Goal: Book appointment/travel/reservation

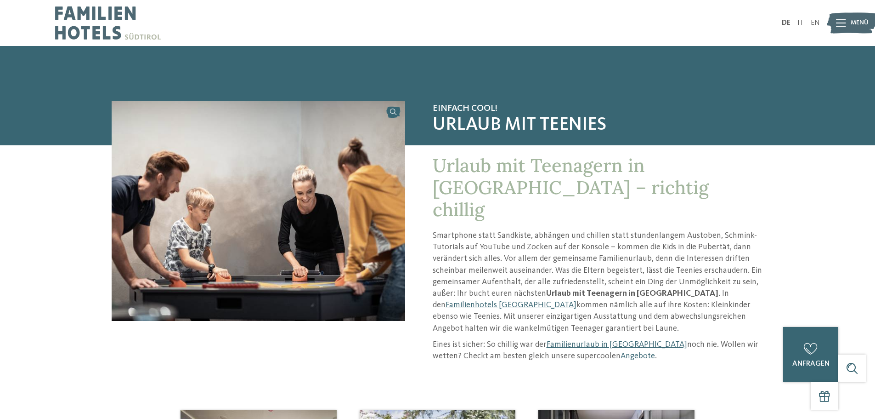
click at [89, 24] on img at bounding box center [108, 23] width 106 height 46
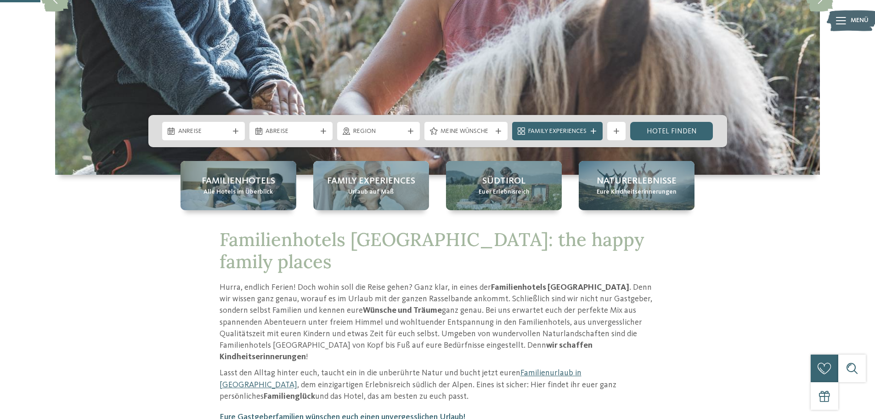
scroll to position [230, 0]
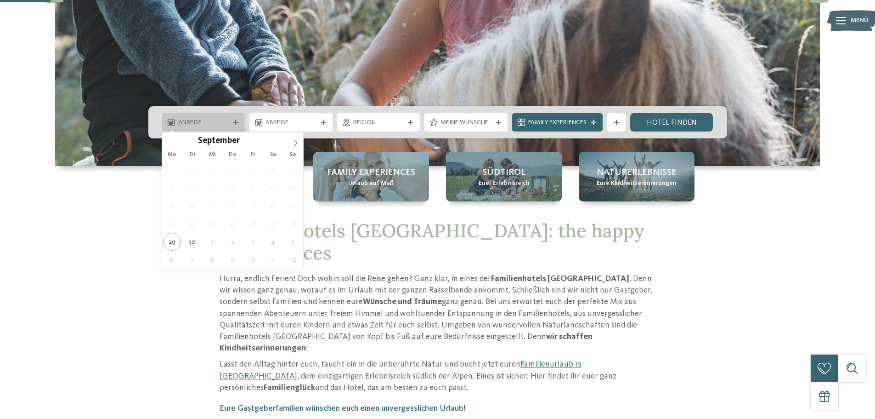
click at [225, 121] on span "Anreise" at bounding box center [203, 122] width 51 height 9
click at [297, 142] on icon at bounding box center [295, 143] width 3 height 6
type input "****"
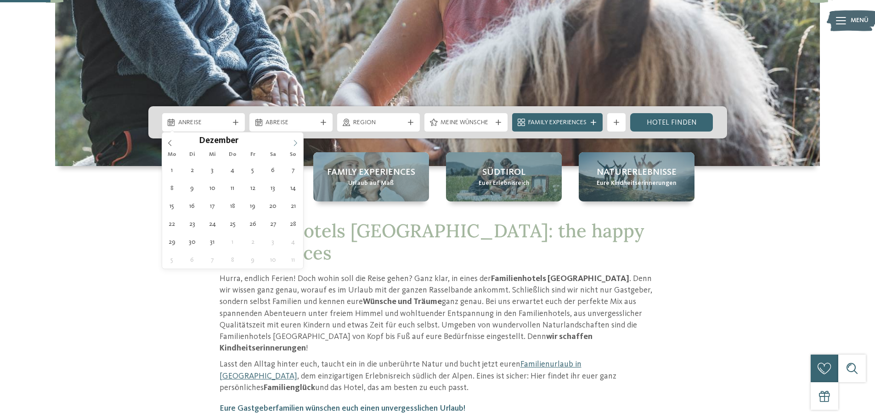
click at [297, 142] on icon at bounding box center [295, 143] width 3 height 6
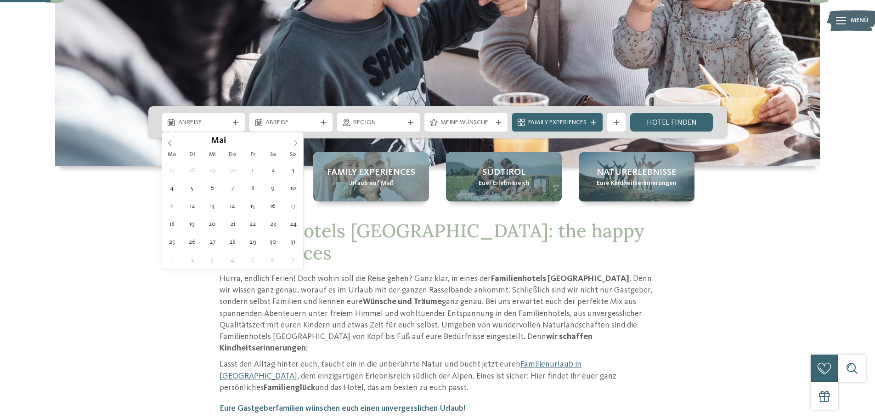
click at [297, 142] on icon at bounding box center [295, 143] width 3 height 6
type div "18.07.2026"
type input "****"
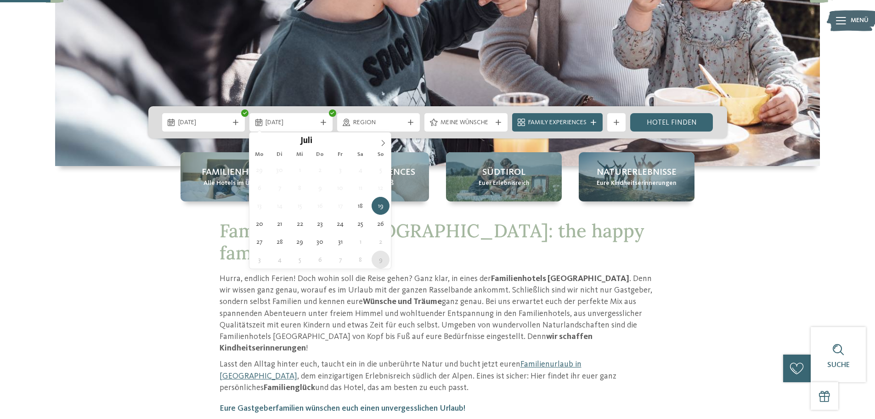
type div "09.08.2026"
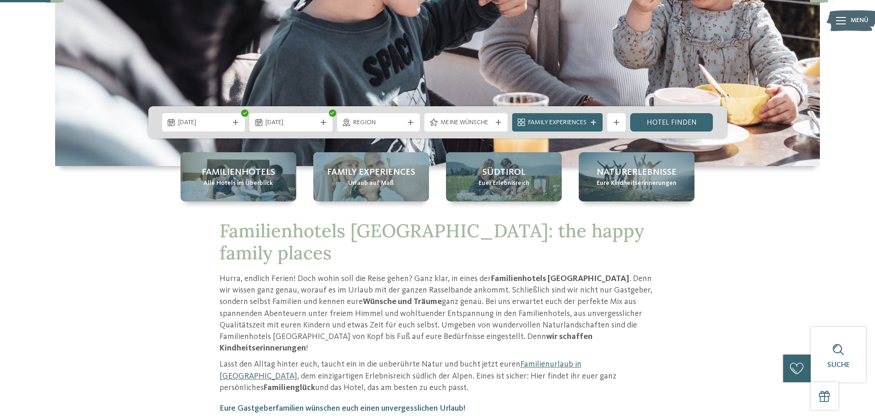
click at [387, 125] on span "Region" at bounding box center [378, 122] width 51 height 9
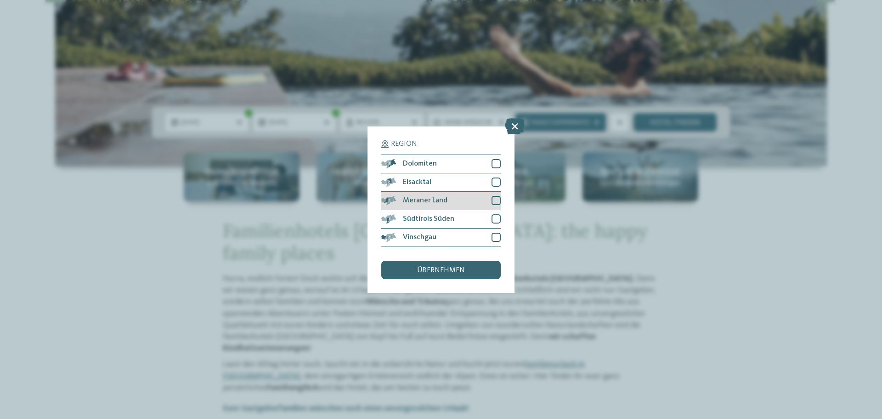
click at [497, 202] on div at bounding box center [496, 200] width 9 height 9
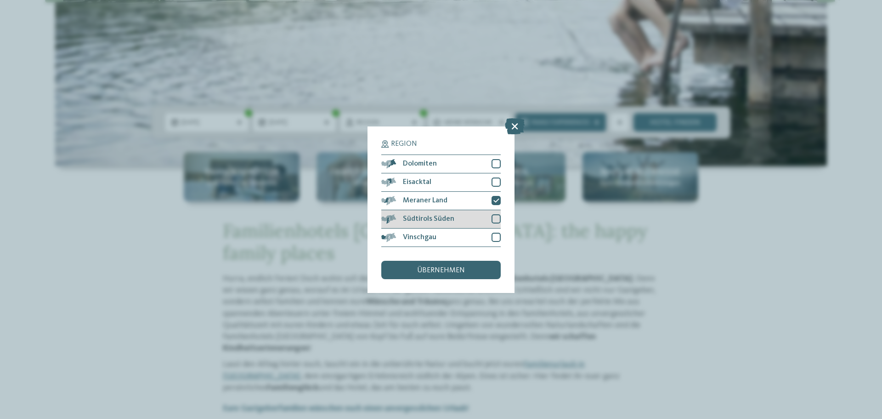
click at [497, 219] on div at bounding box center [496, 218] width 9 height 9
click at [497, 237] on div at bounding box center [496, 236] width 9 height 9
click at [466, 269] on div "übernehmen" at bounding box center [440, 269] width 119 height 18
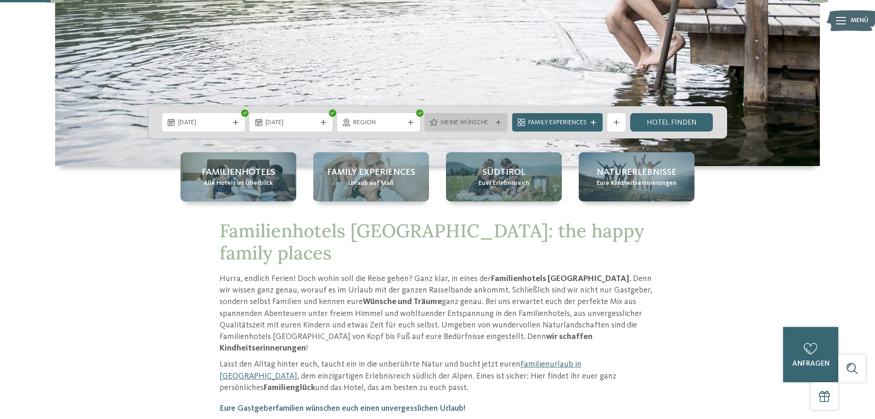
click at [479, 123] on span "Meine Wünsche" at bounding box center [466, 122] width 51 height 9
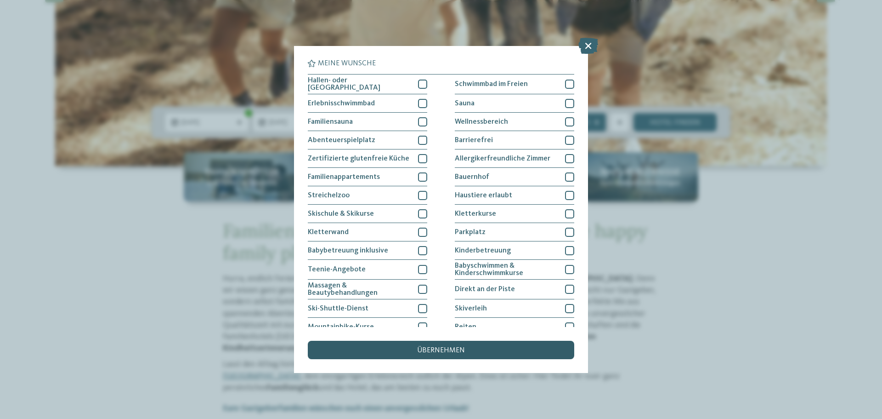
click at [420, 354] on div "übernehmen" at bounding box center [441, 349] width 266 height 18
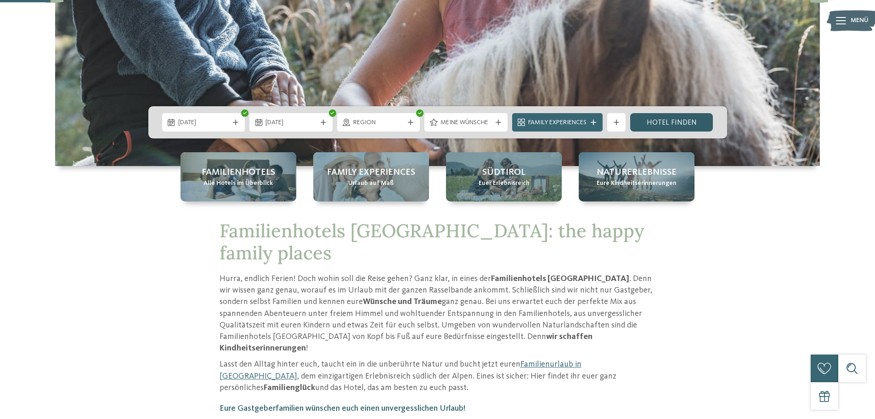
click at [670, 119] on link "Hotel finden" at bounding box center [671, 122] width 83 height 18
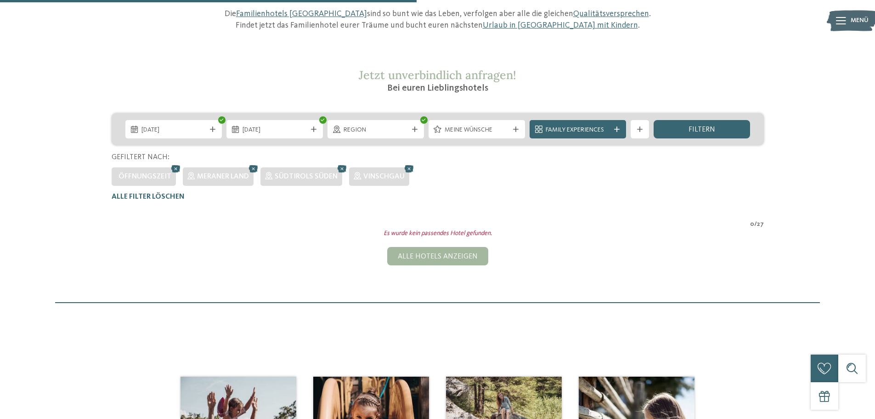
scroll to position [118, 0]
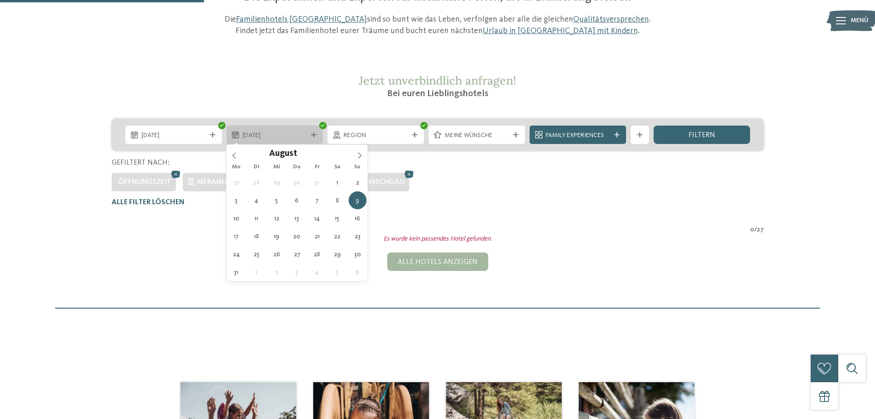
click at [299, 132] on span "[DATE]" at bounding box center [275, 135] width 64 height 9
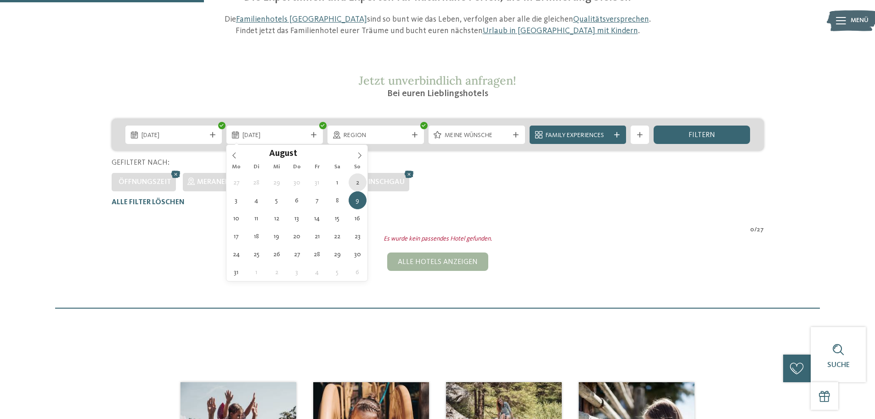
type div "02.08.2026"
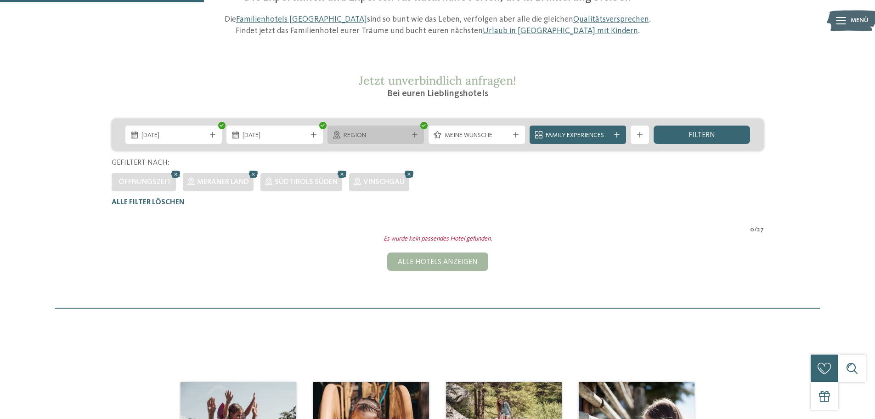
click at [420, 133] on div "Region" at bounding box center [376, 134] width 96 height 18
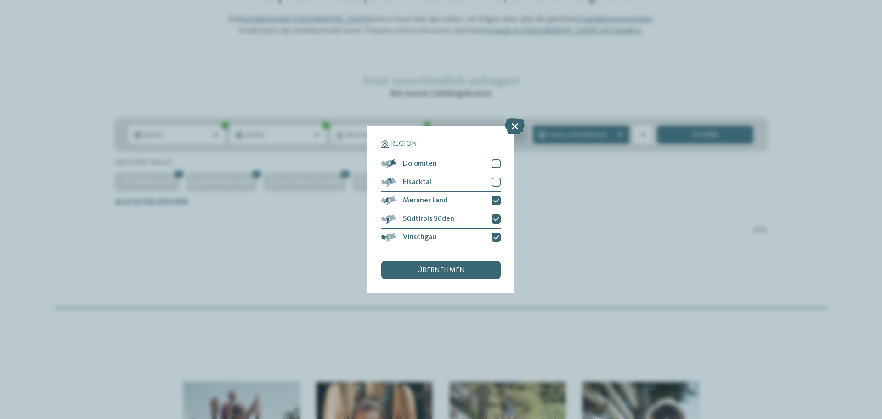
click at [511, 127] on icon at bounding box center [515, 126] width 20 height 16
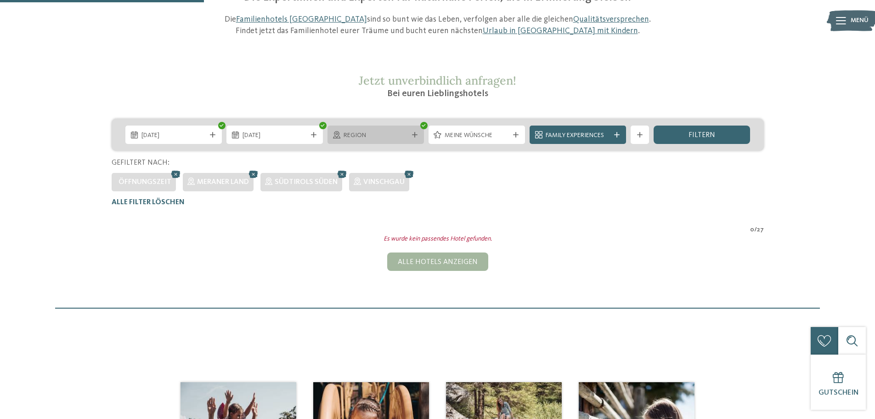
click at [366, 138] on span "Region" at bounding box center [376, 135] width 64 height 9
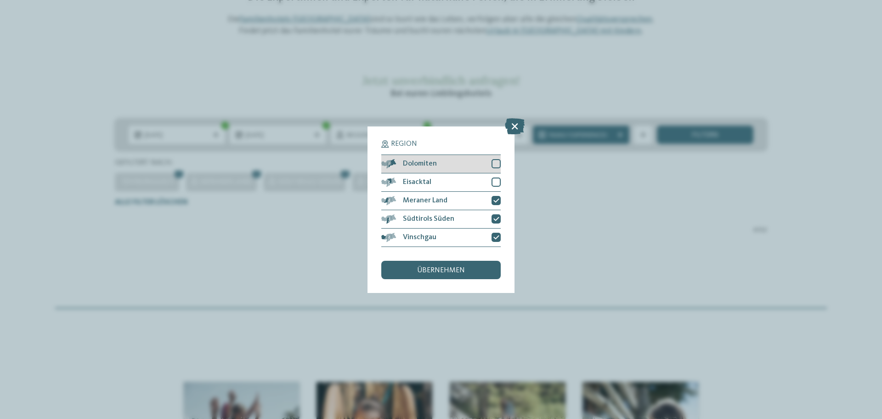
click at [498, 163] on div at bounding box center [496, 163] width 9 height 9
click at [499, 178] on div at bounding box center [496, 181] width 9 height 9
click at [467, 270] on div "übernehmen" at bounding box center [440, 269] width 119 height 18
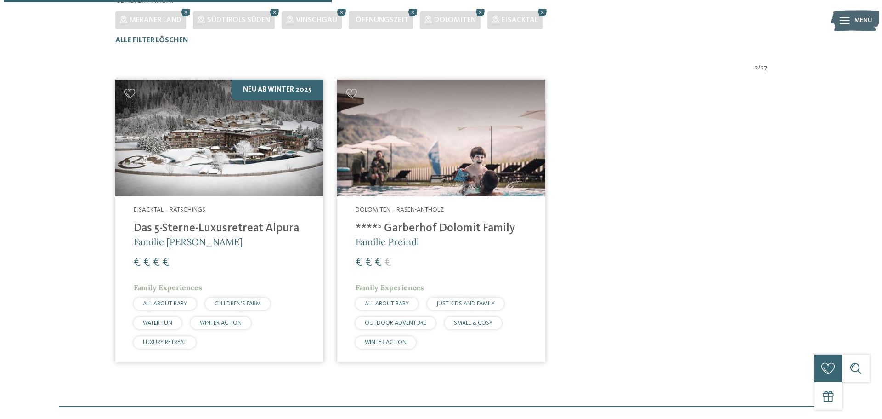
scroll to position [301, 0]
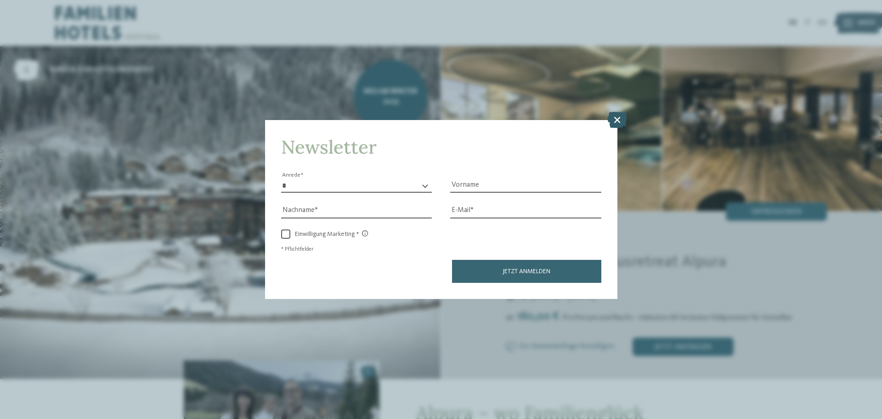
click at [618, 121] on icon at bounding box center [617, 120] width 20 height 16
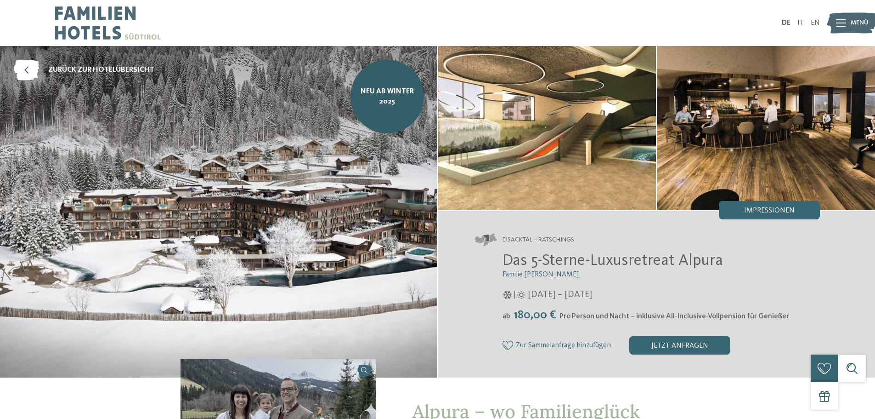
click at [854, 21] on span "Menü" at bounding box center [860, 22] width 18 height 9
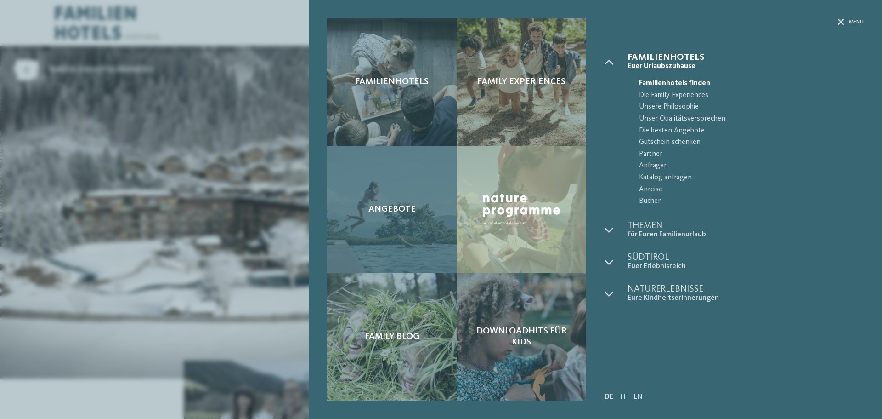
click at [413, 218] on div "Angebote" at bounding box center [392, 209] width 130 height 127
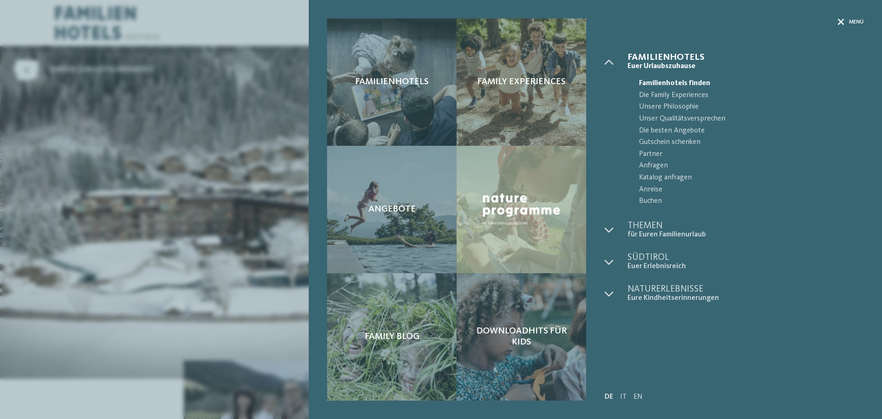
click at [838, 21] on icon at bounding box center [841, 22] width 6 height 6
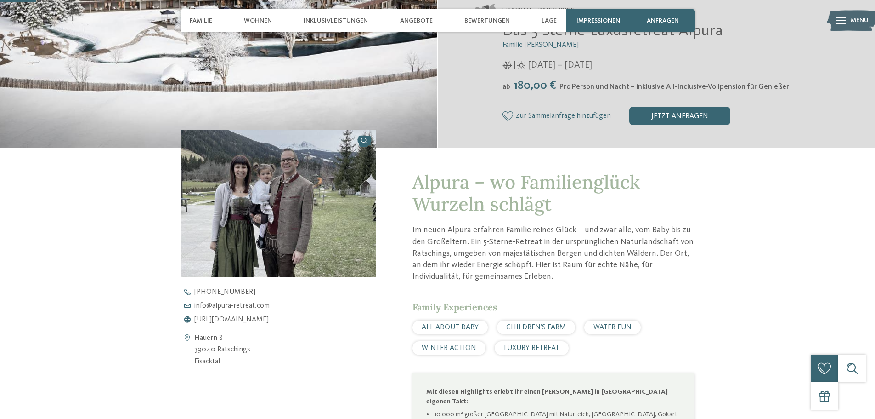
scroll to position [276, 0]
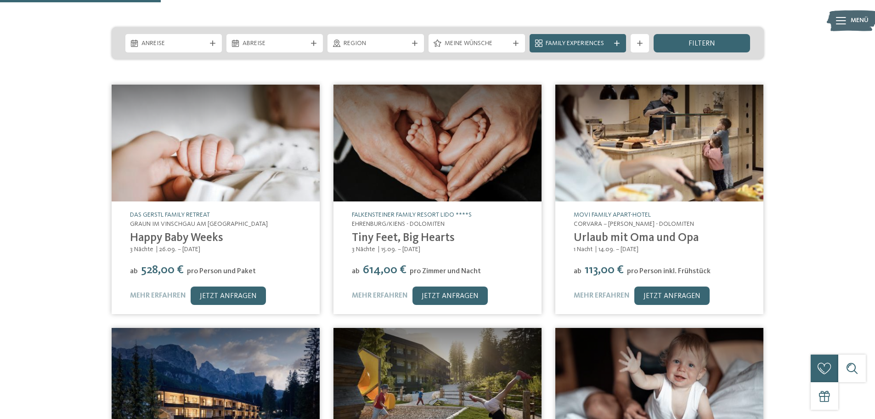
scroll to position [92, 0]
